Goal: Information Seeking & Learning: Check status

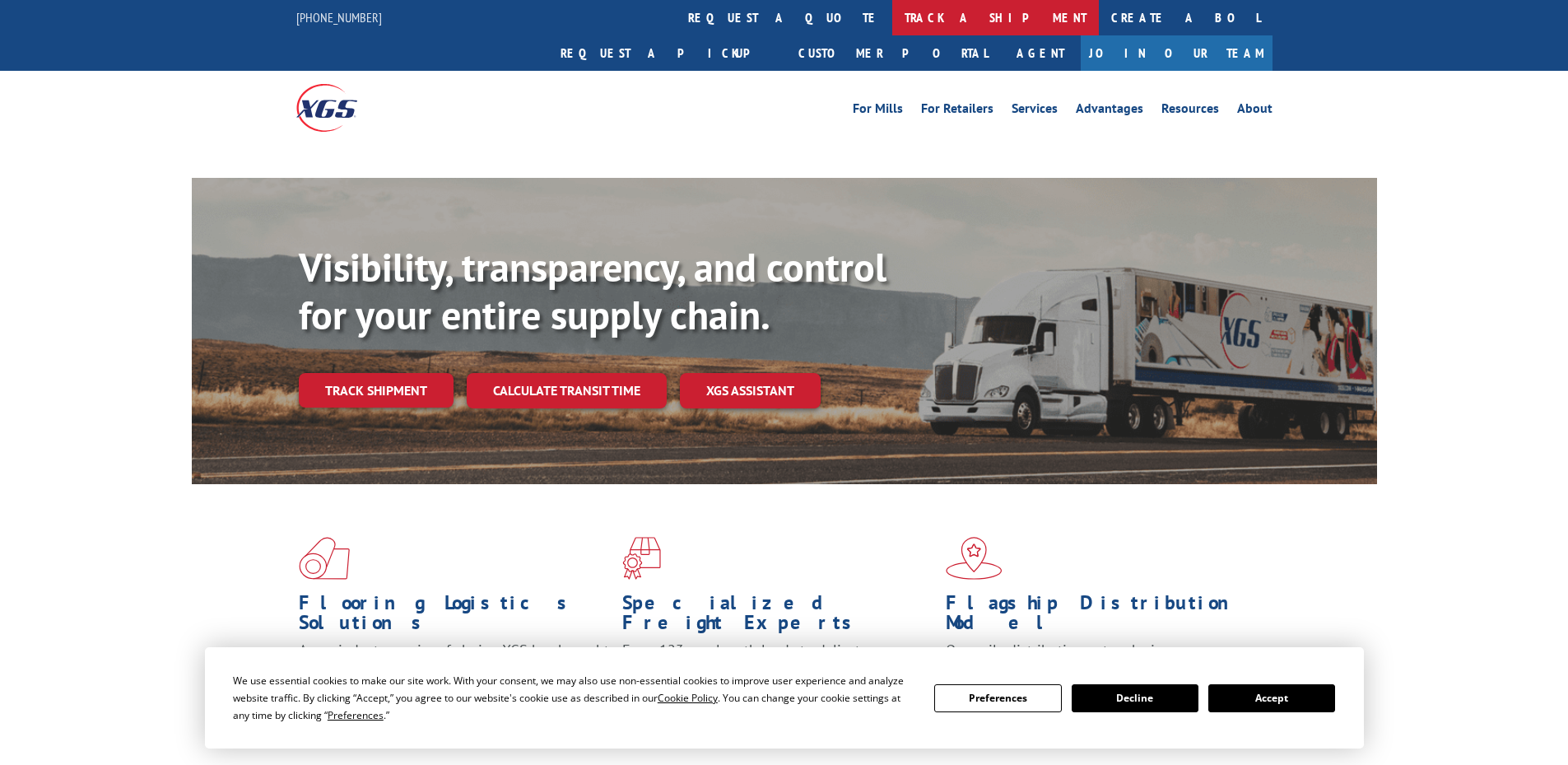
drag, startPoint x: 722, startPoint y: 14, endPoint x: 744, endPoint y: 50, distance: 42.2
click at [892, 16] on link "track a shipment" at bounding box center [995, 17] width 207 height 35
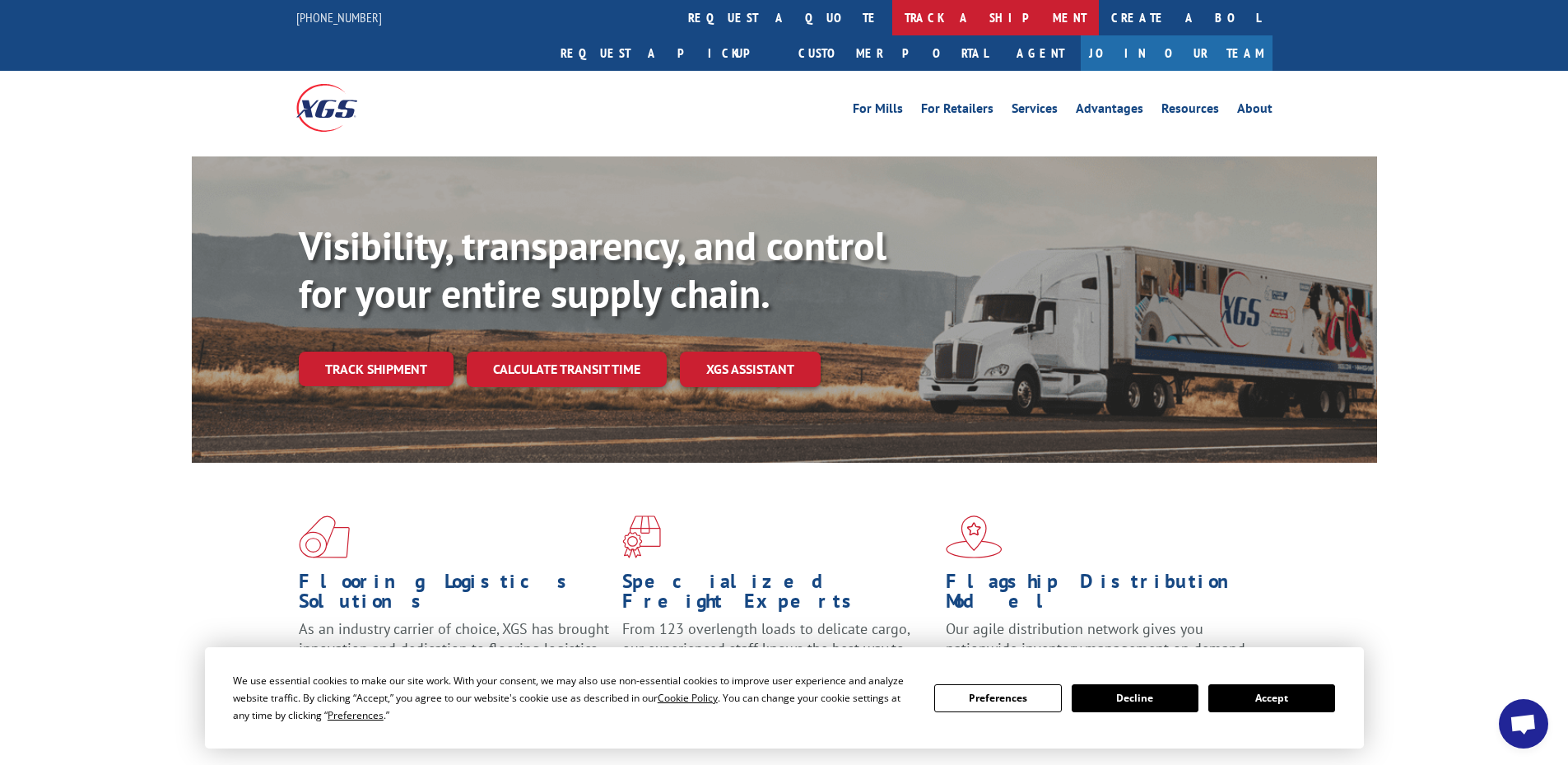
click at [892, 18] on link "track a shipment" at bounding box center [995, 17] width 207 height 35
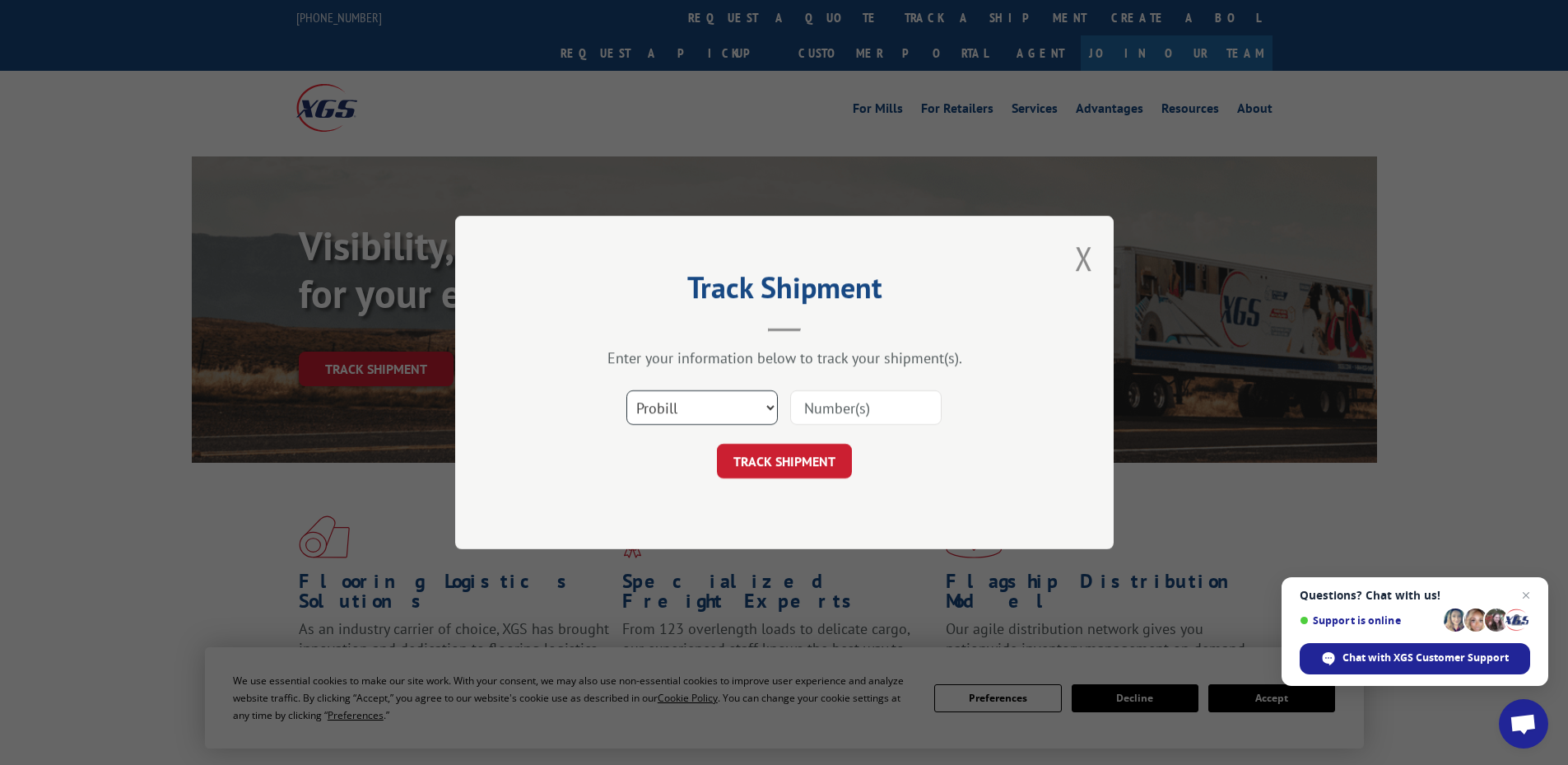
click at [683, 396] on select "Select category... Probill BOL PO" at bounding box center [702, 407] width 152 height 34
select select "bol"
click at [626, 390] on select "Select category... Probill BOL PO" at bounding box center [702, 407] width 152 height 34
drag, startPoint x: 878, startPoint y: 414, endPoint x: 899, endPoint y: 406, distance: 22.5
click at [886, 411] on input at bounding box center [866, 407] width 152 height 34
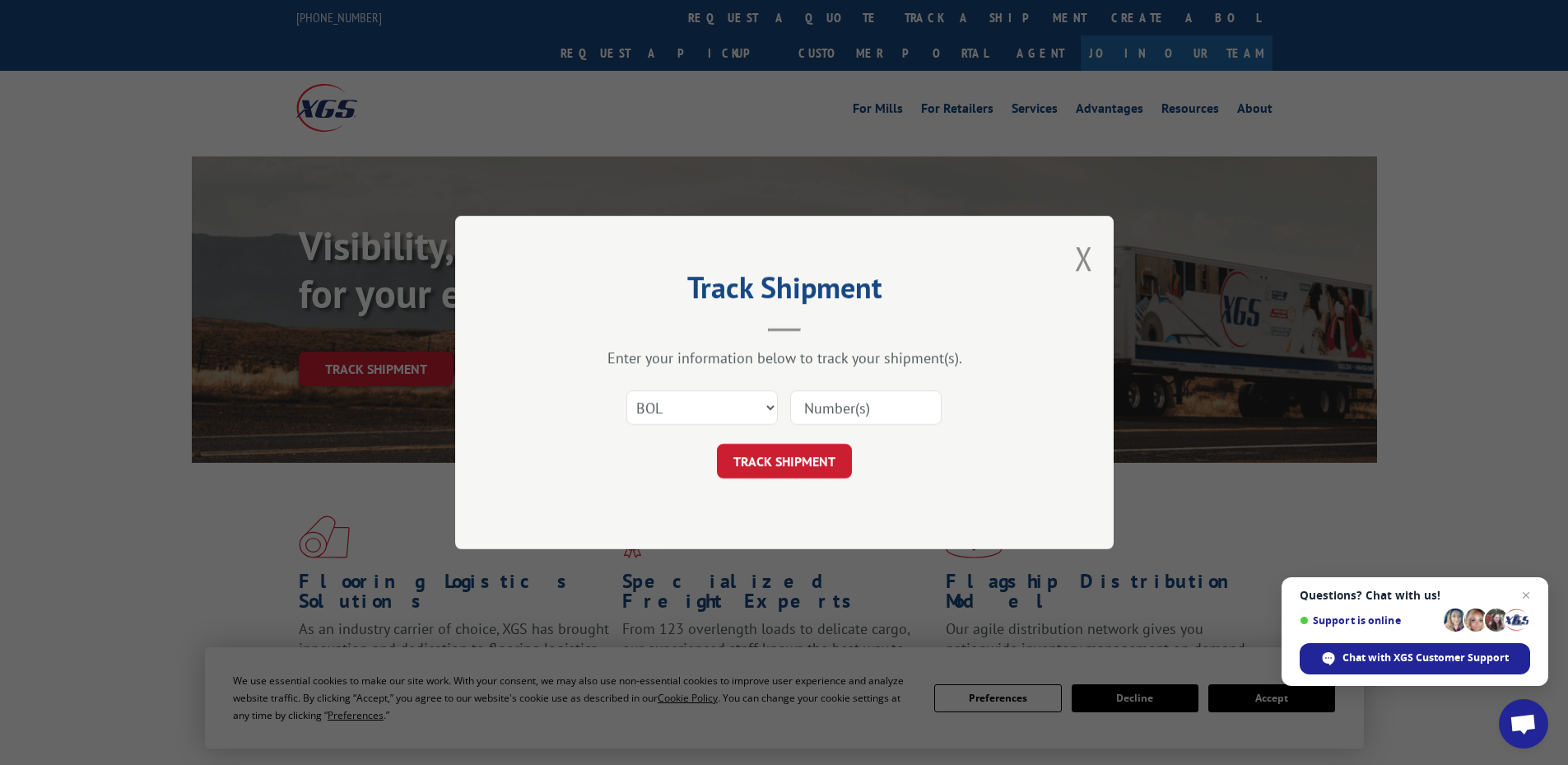
paste input "6013151"
type input "6013151"
click at [791, 456] on button "TRACK SHIPMENT" at bounding box center [784, 461] width 135 height 34
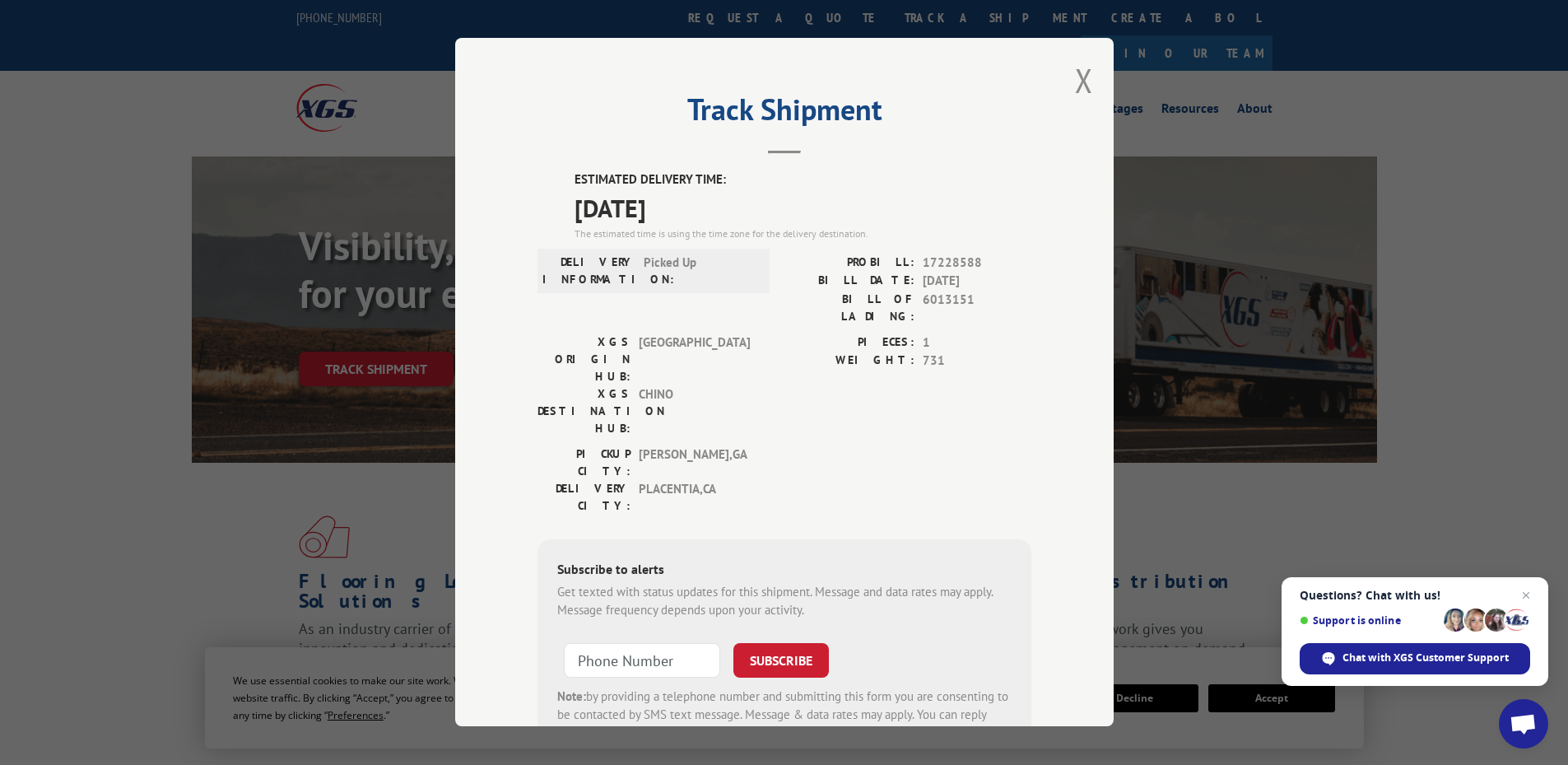
drag, startPoint x: 565, startPoint y: 176, endPoint x: 695, endPoint y: 220, distance: 137.2
click at [695, 220] on div "ESTIMATED DELIVERY TIME: [DATE] The estimated time is using the time zone for t…" at bounding box center [784, 468] width 494 height 592
copy div "ESTIMATED DELIVERY TIME: [DATE]"
